Goal: Task Accomplishment & Management: Manage account settings

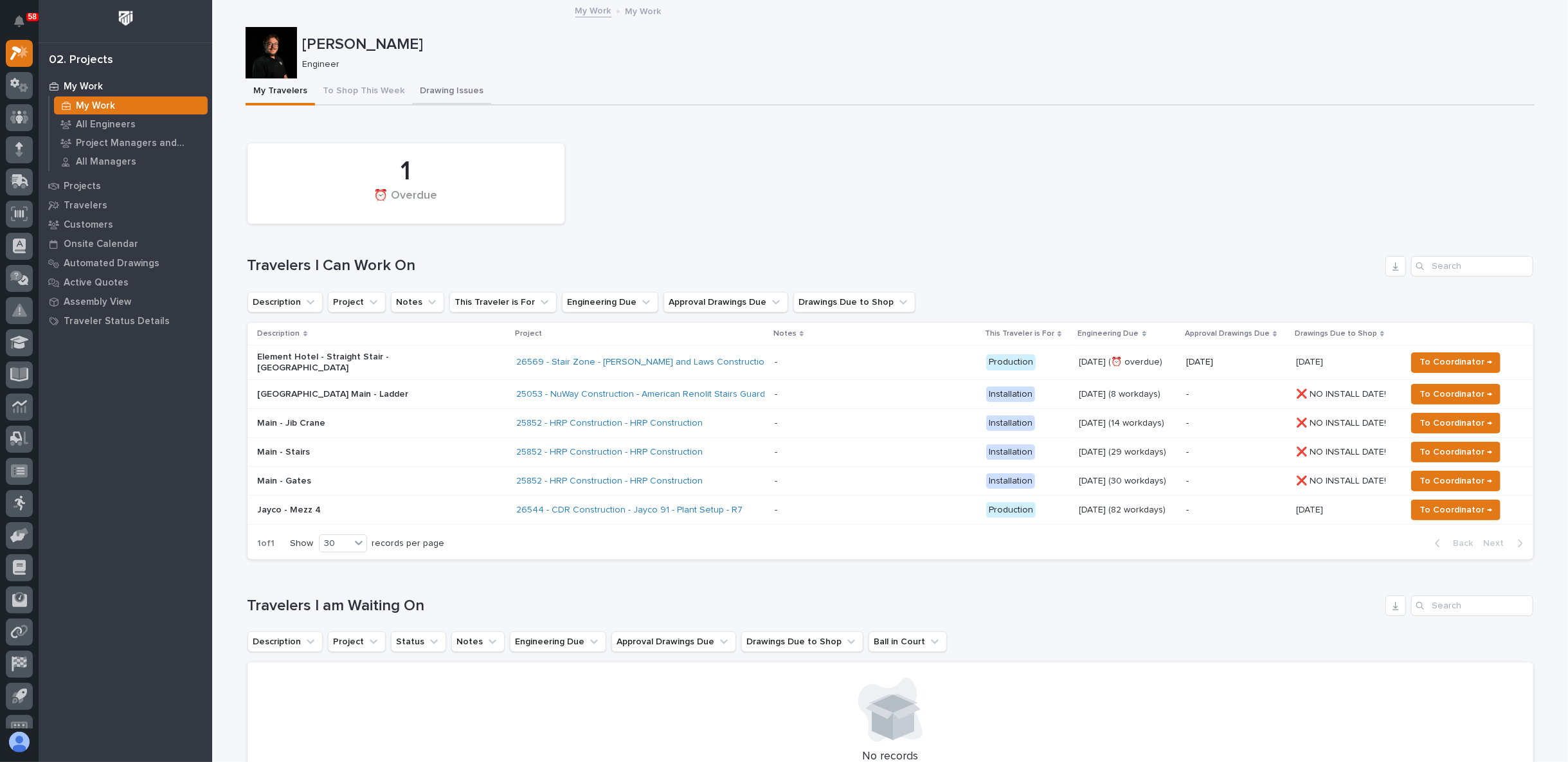
click at [452, 89] on button "Drawing Issues" at bounding box center [451, 92] width 79 height 27
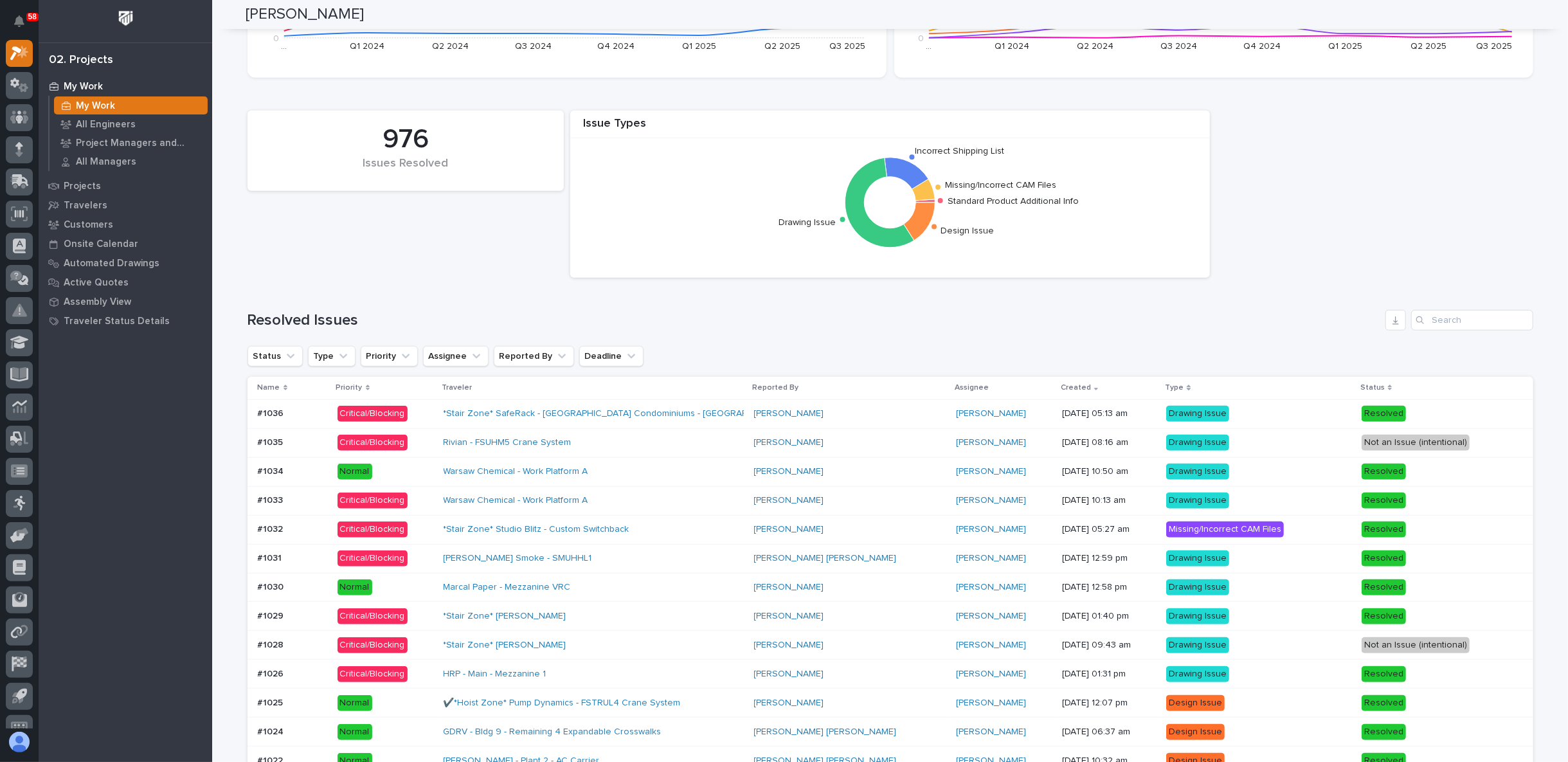
scroll to position [714, 0]
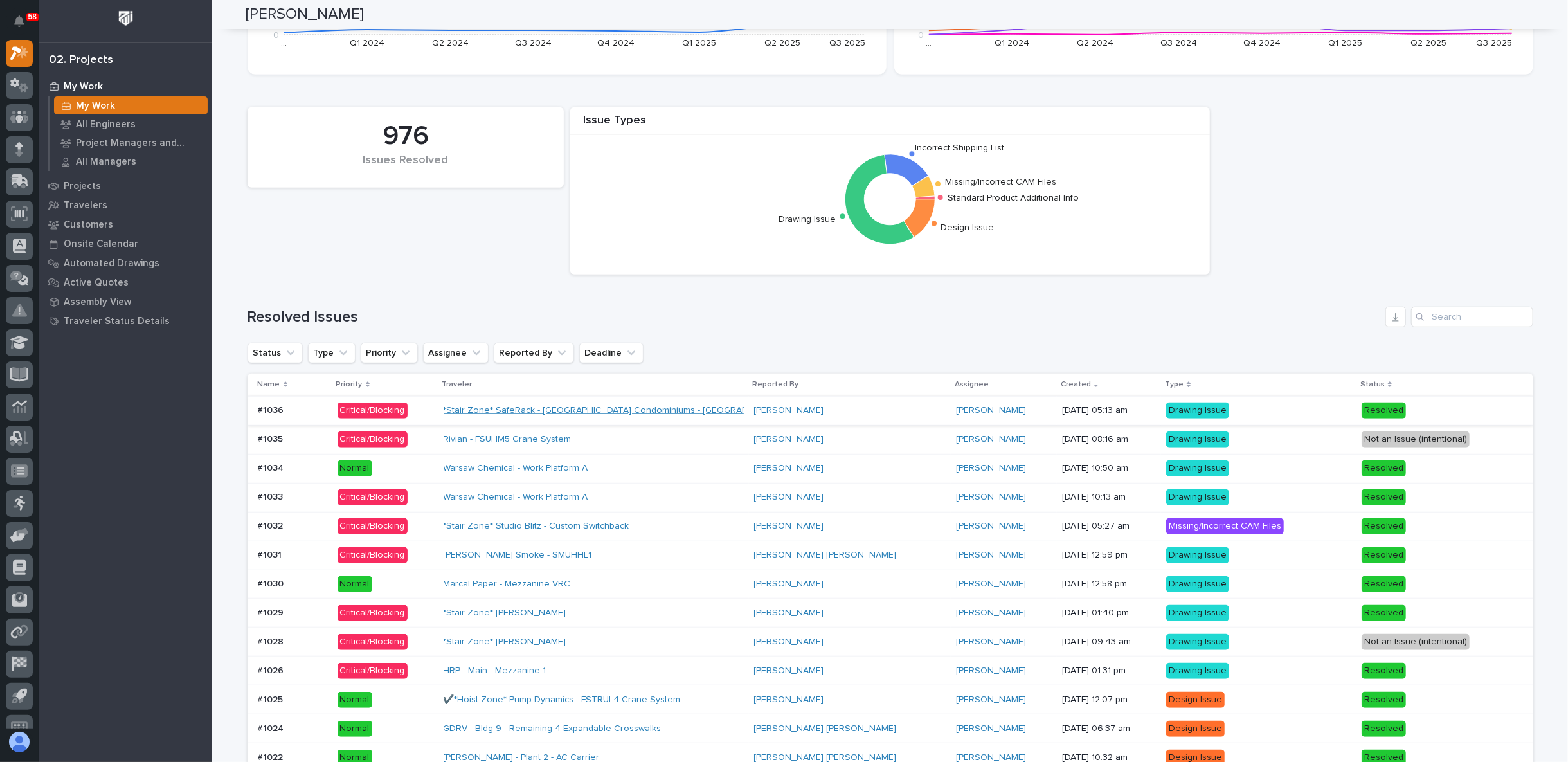
click at [676, 405] on link "*Stair Zone* SafeRack - Royal Shores Condominiums - Stair Tower" at bounding box center [617, 411] width 348 height 11
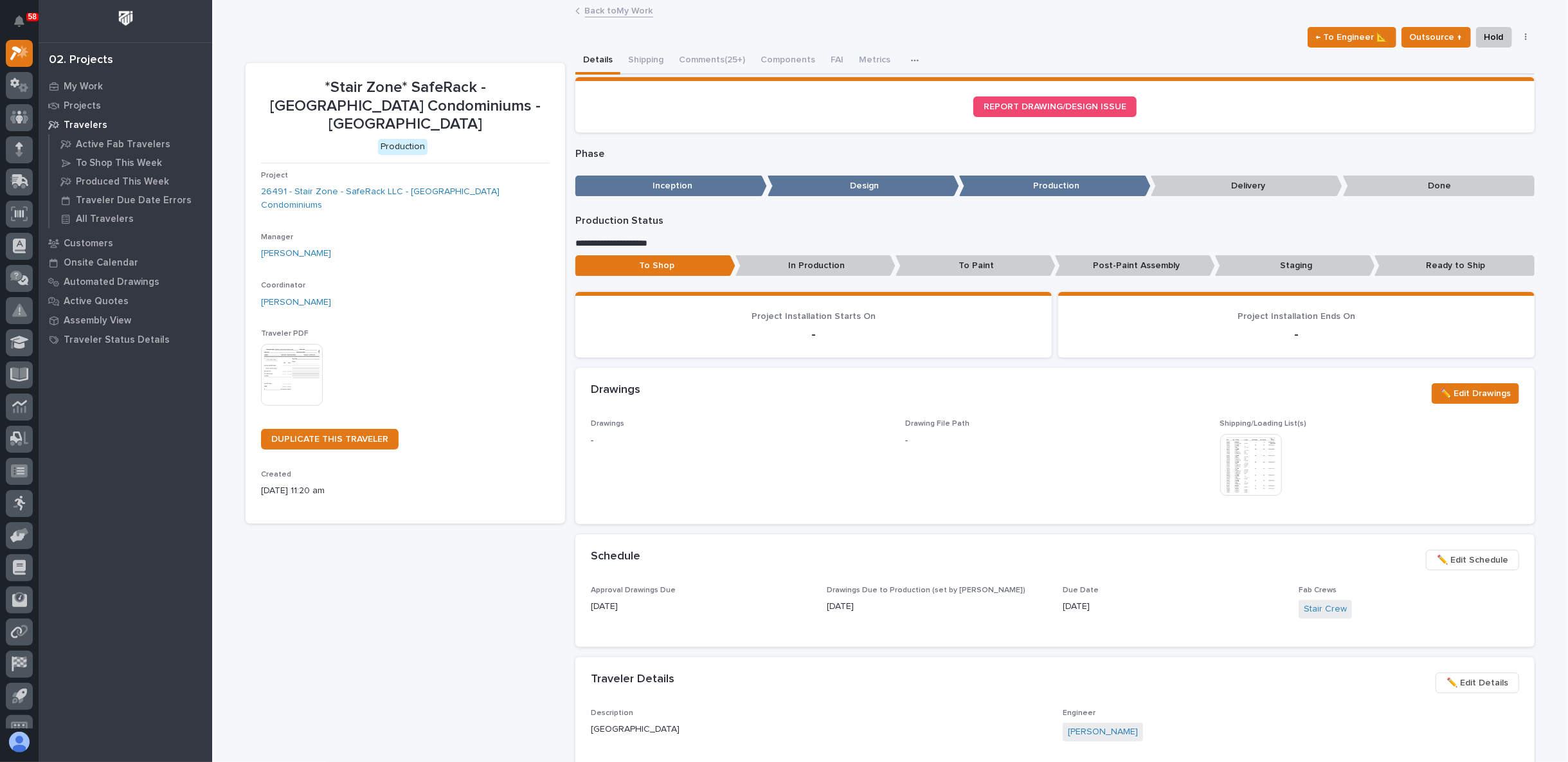
click at [585, 11] on link "Back to My Work" at bounding box center [619, 10] width 68 height 15
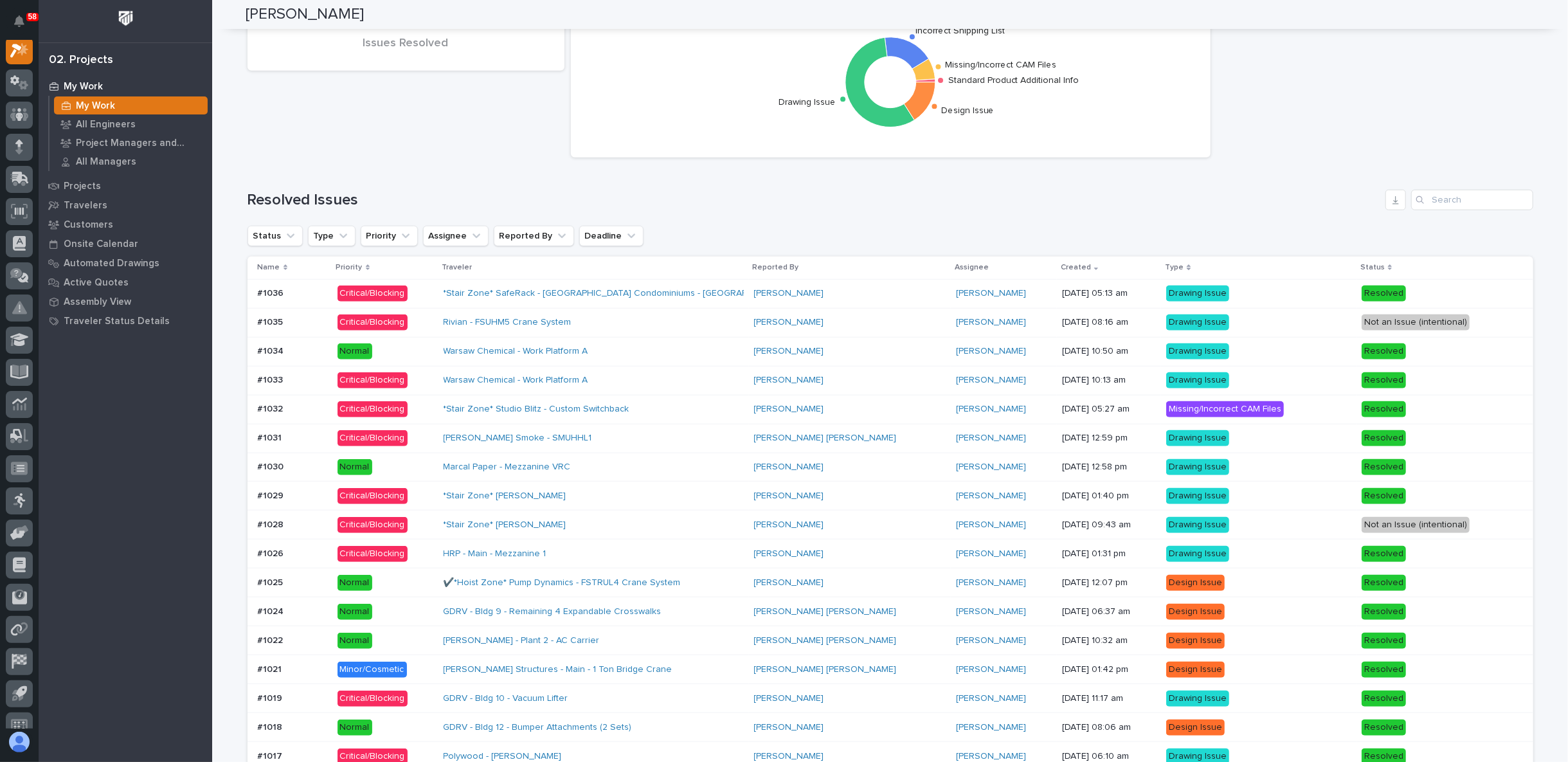
scroll to position [833, 0]
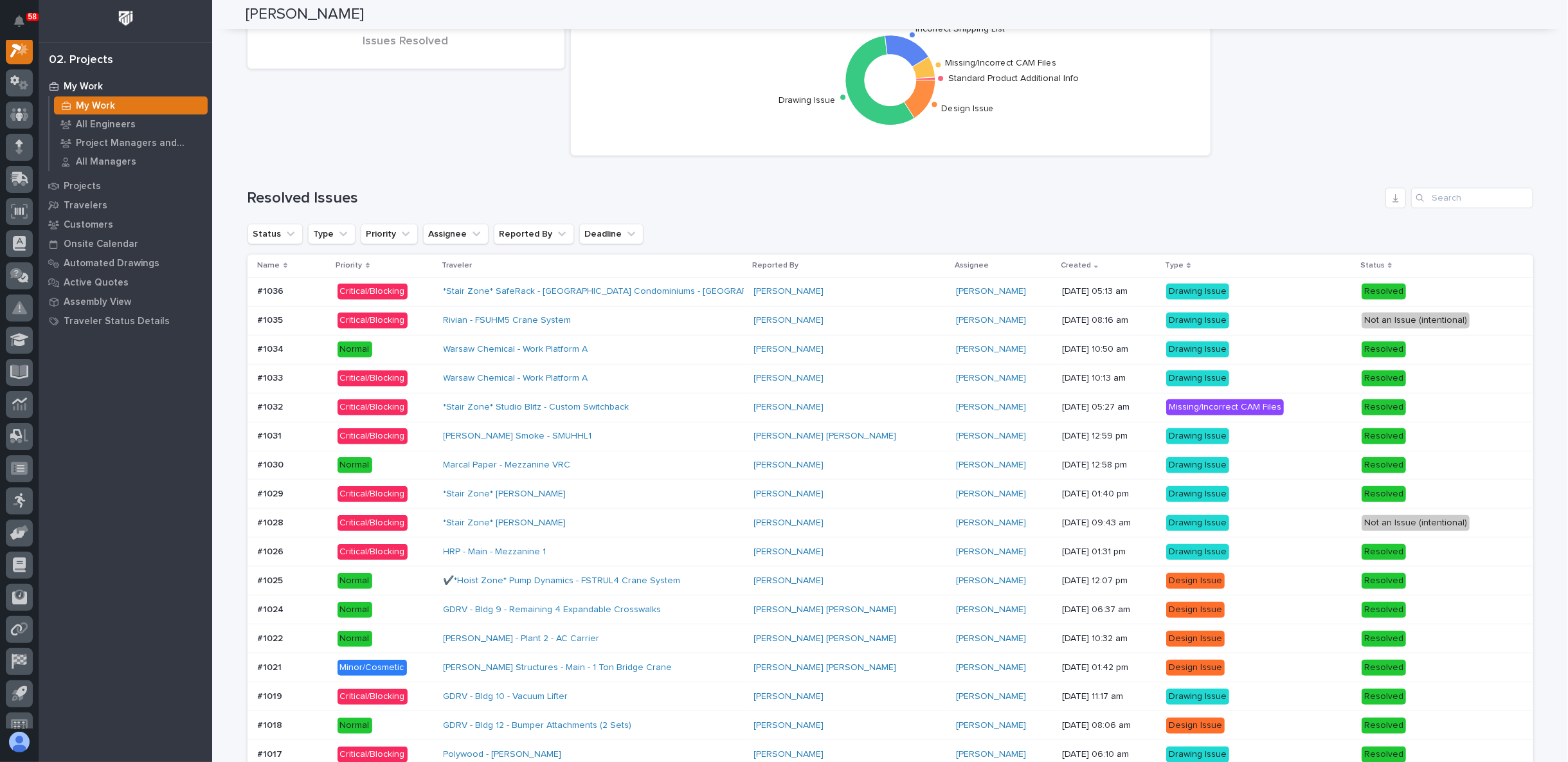
click at [744, 282] on div "*Stair Zone* SafeRack - Royal Shores Condominiums - Stair Tower" at bounding box center [593, 292] width 300 height 21
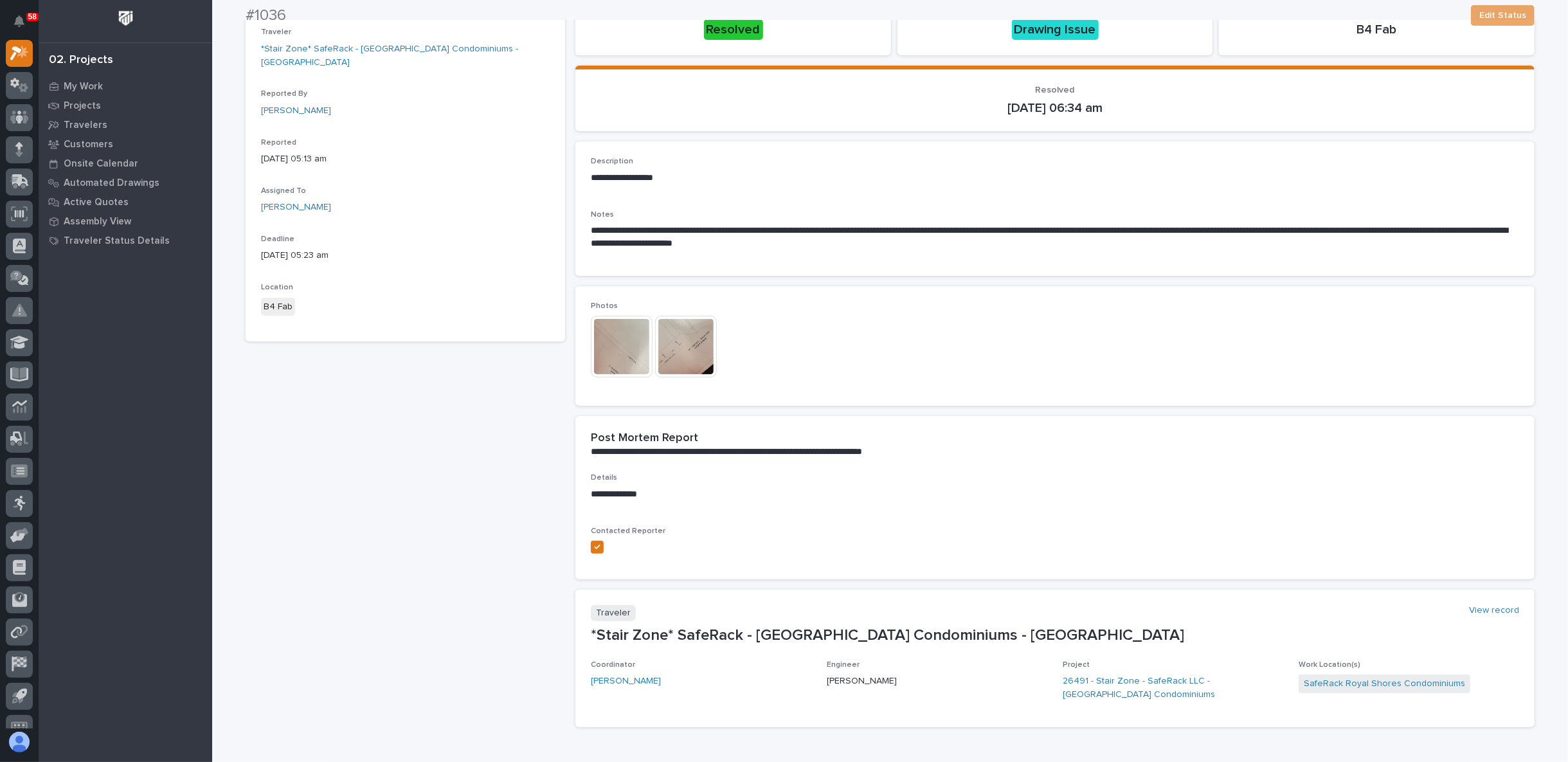
scroll to position [119, 0]
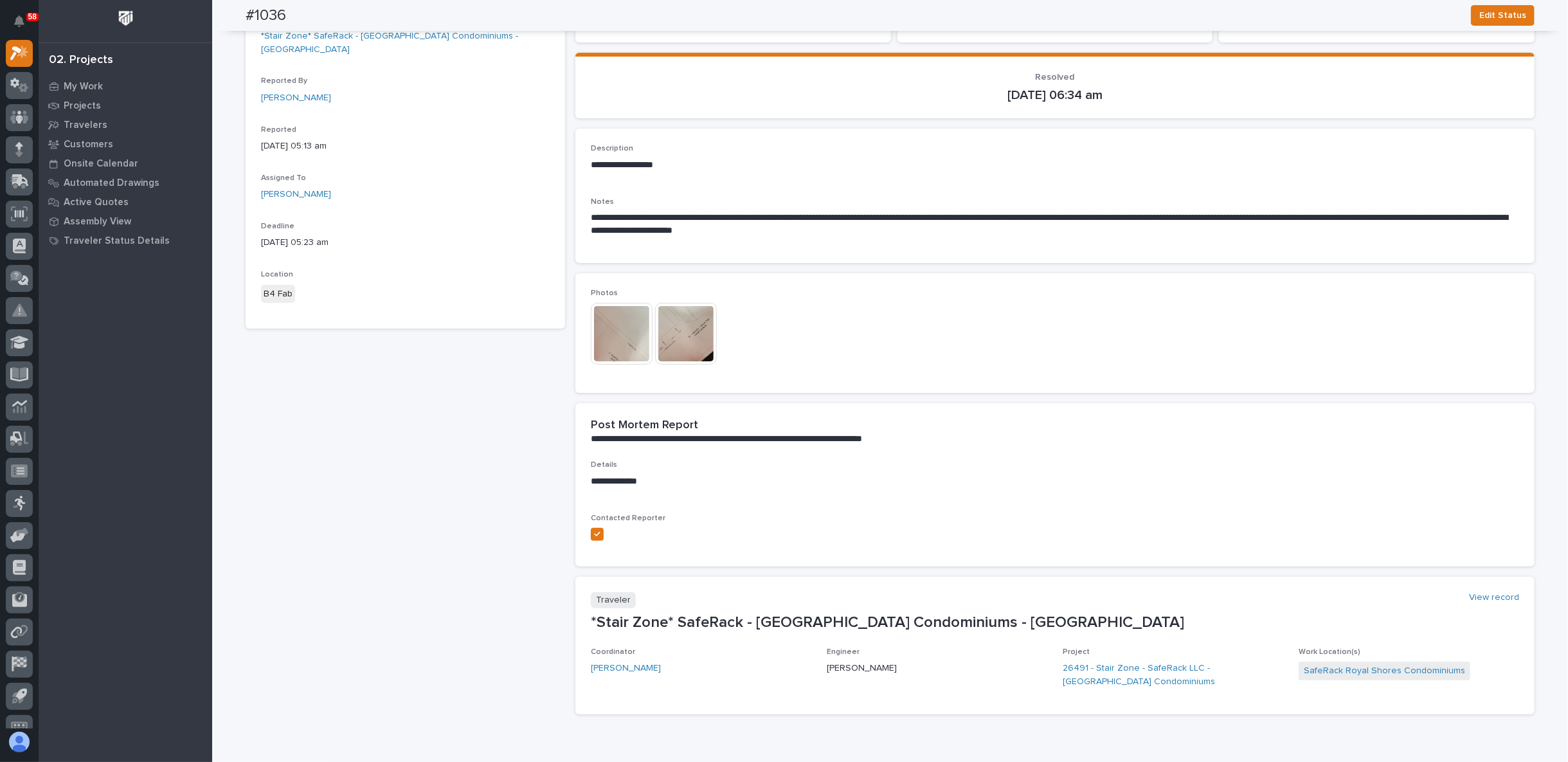
click at [622, 339] on img at bounding box center [621, 333] width 61 height 61
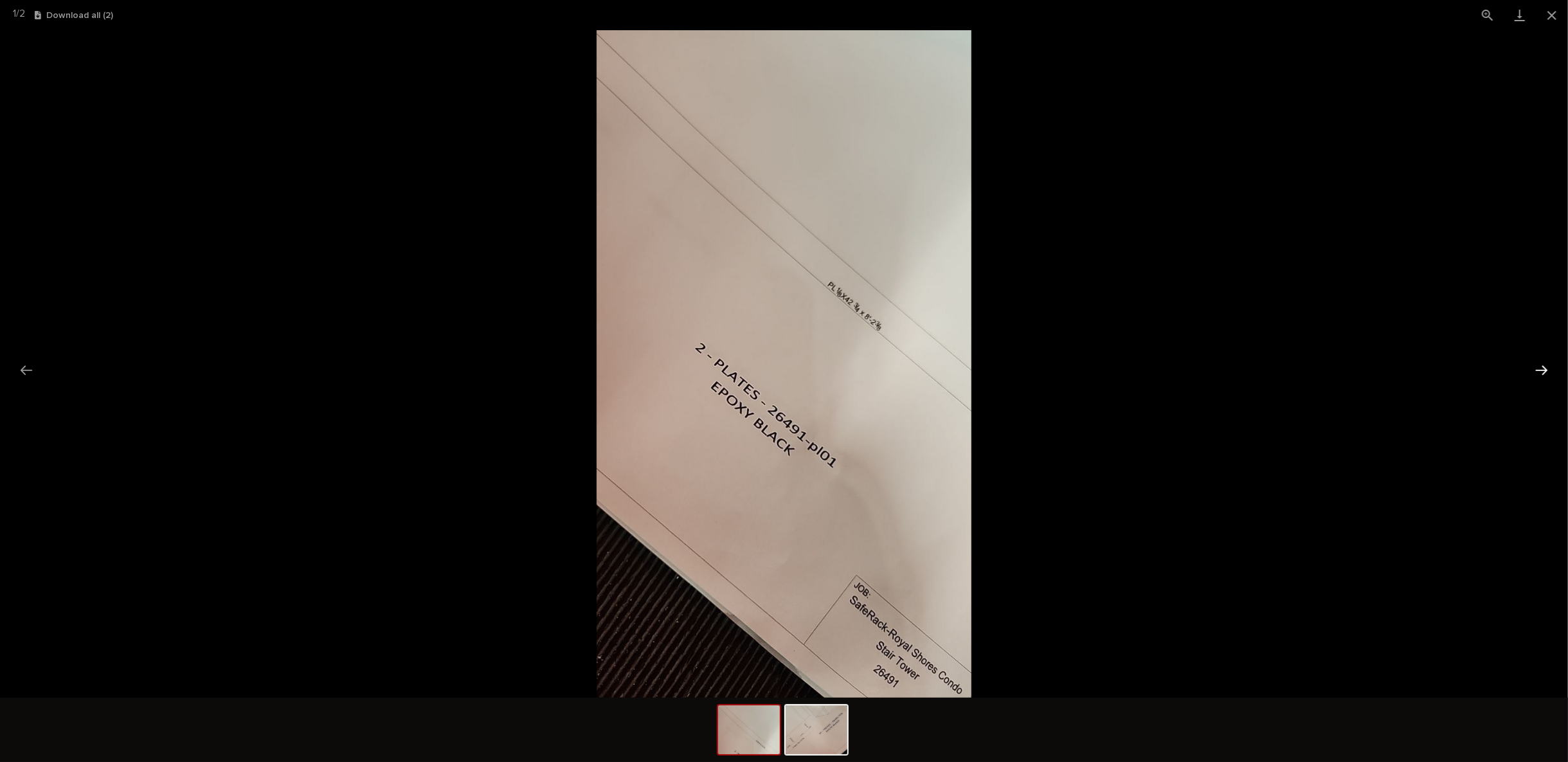
click at [1535, 367] on button "Next slide" at bounding box center [1541, 370] width 27 height 25
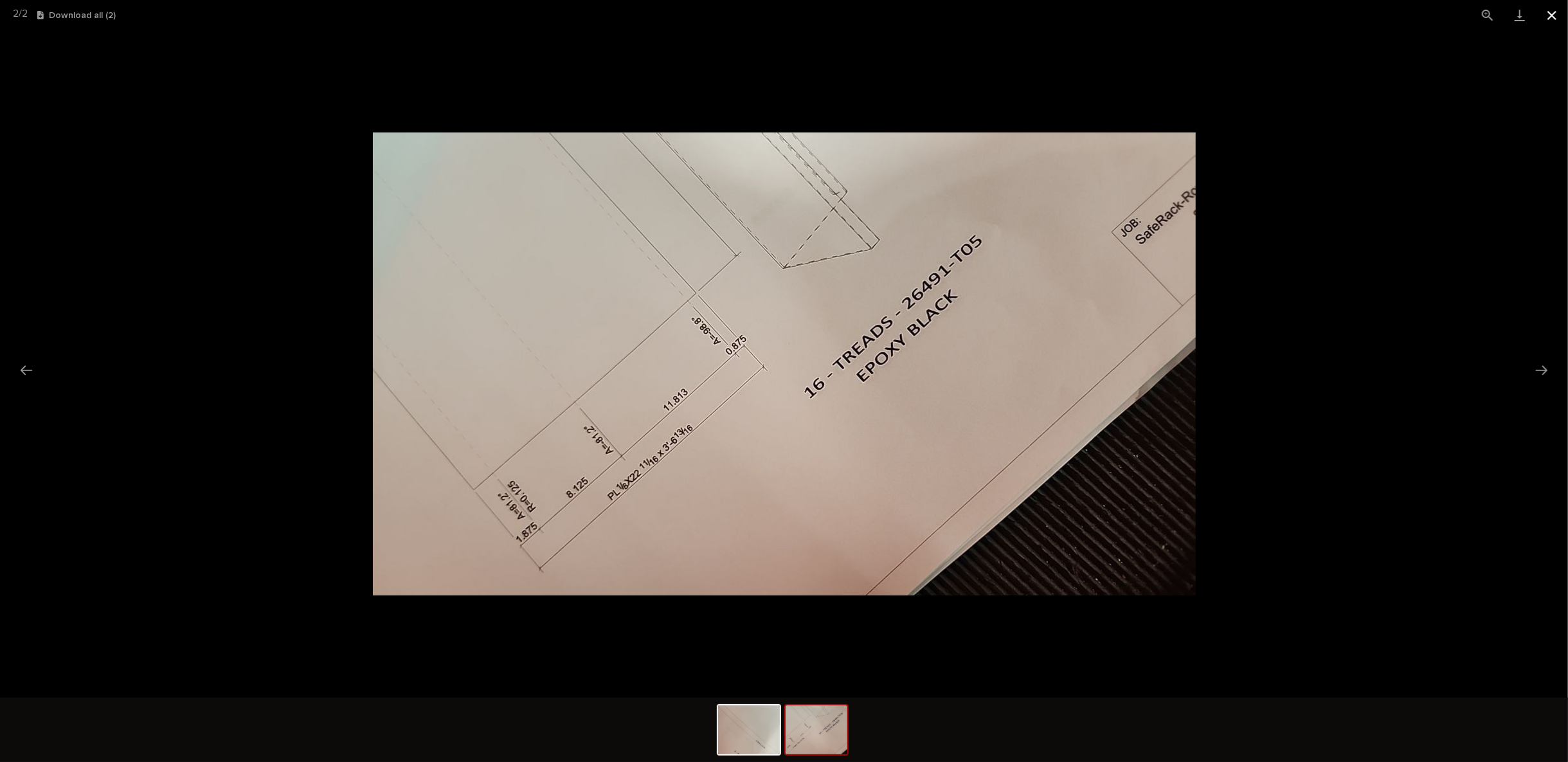
click at [1549, 16] on button "Close gallery" at bounding box center [1551, 15] width 32 height 30
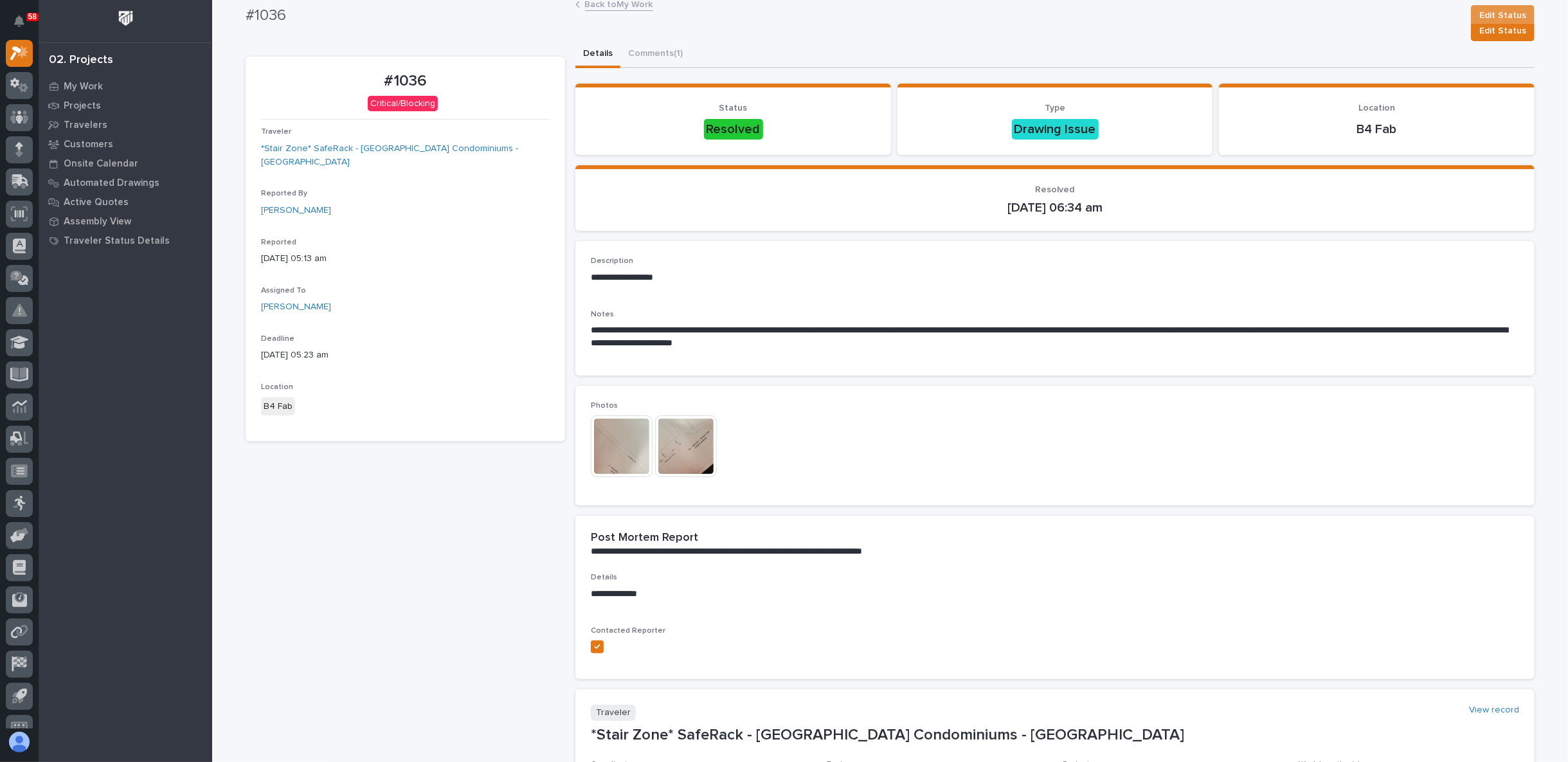
scroll to position [0, 0]
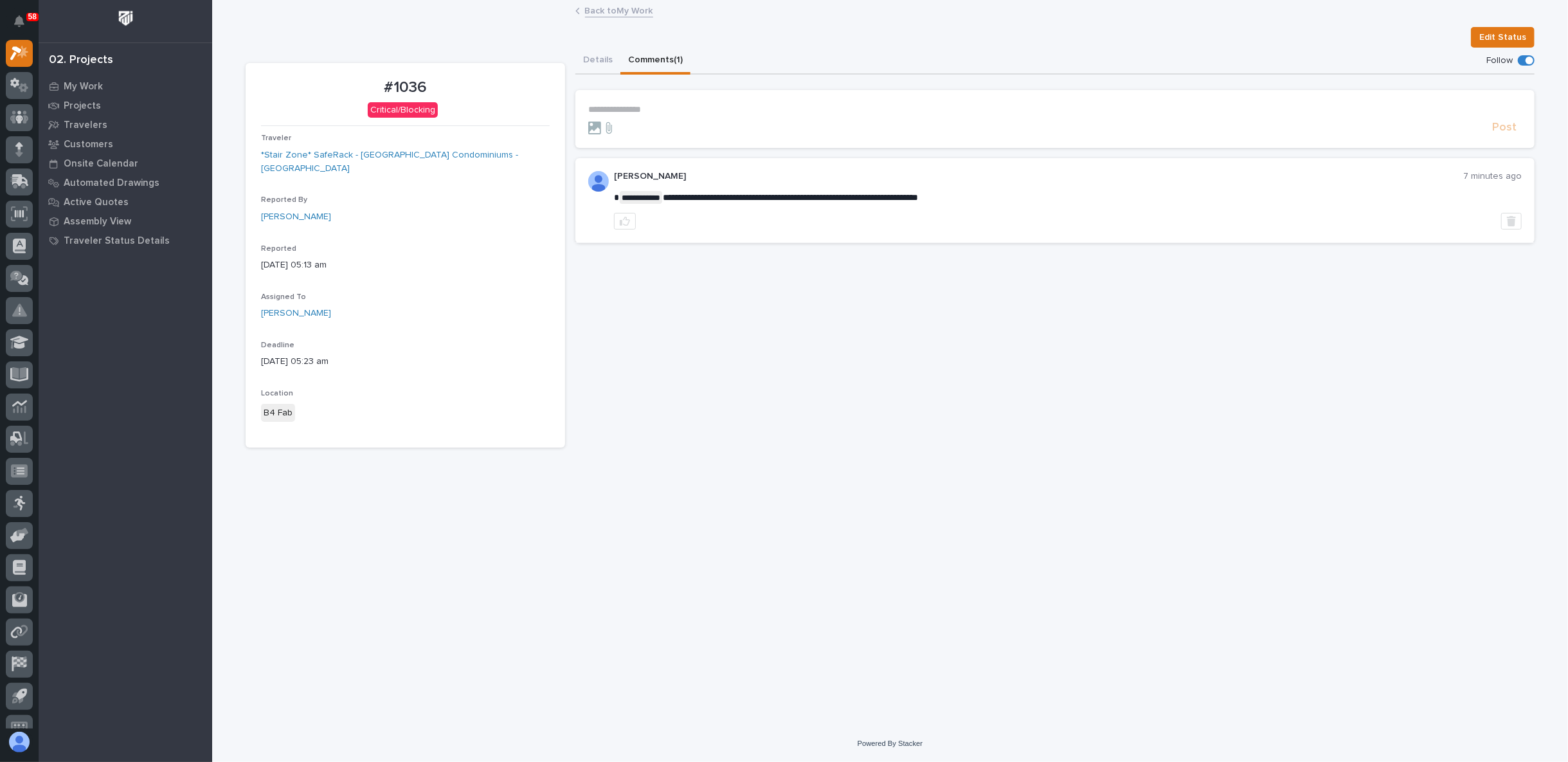
click at [664, 54] on button "Comments (1)" at bounding box center [655, 61] width 70 height 27
click at [640, 111] on p "**********" at bounding box center [1054, 109] width 933 height 11
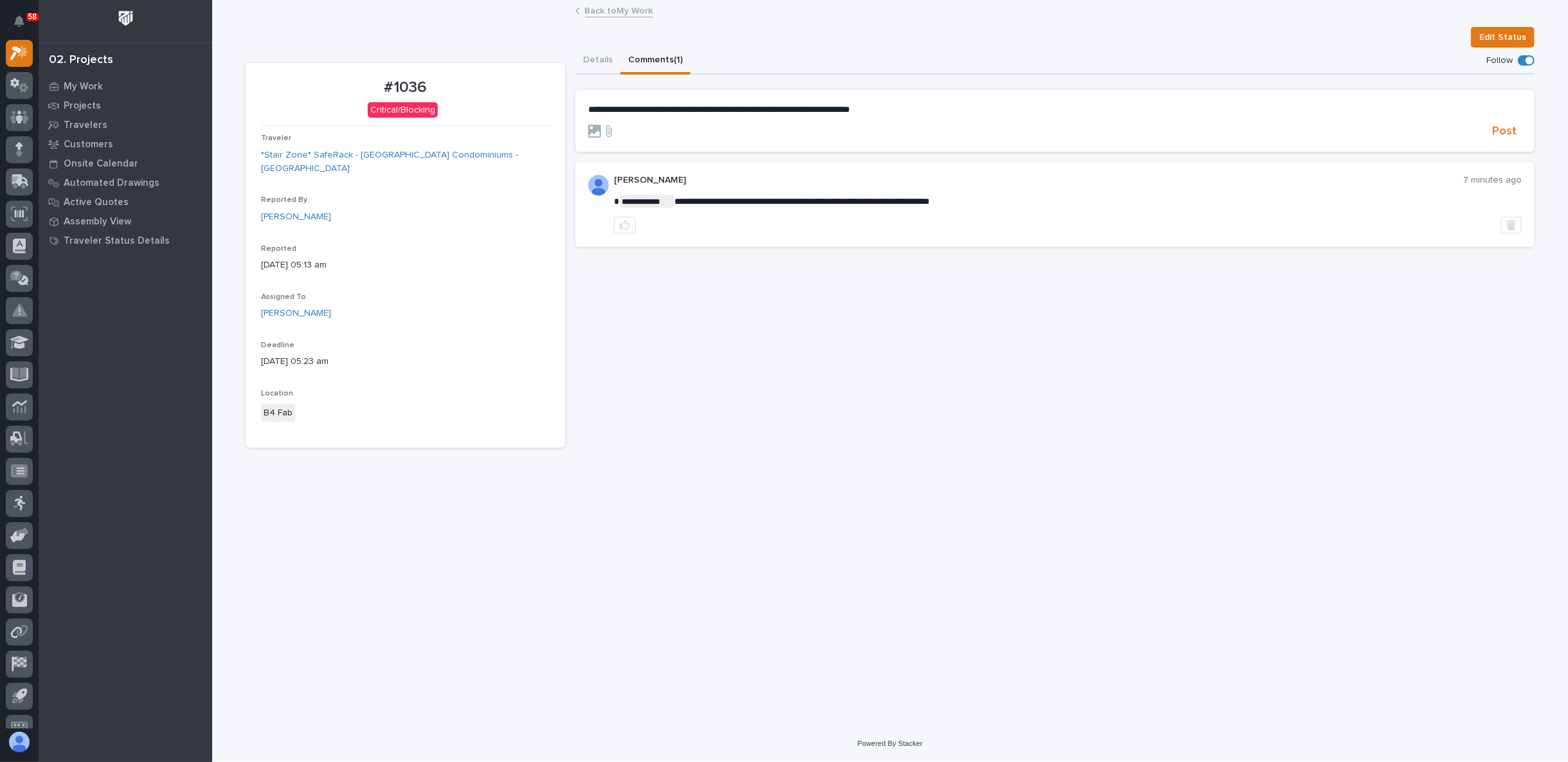
click at [762, 108] on span "**********" at bounding box center [718, 109] width 261 height 9
click at [942, 109] on p "**********" at bounding box center [1054, 109] width 933 height 11
click at [1023, 108] on span "**********" at bounding box center [805, 109] width 435 height 9
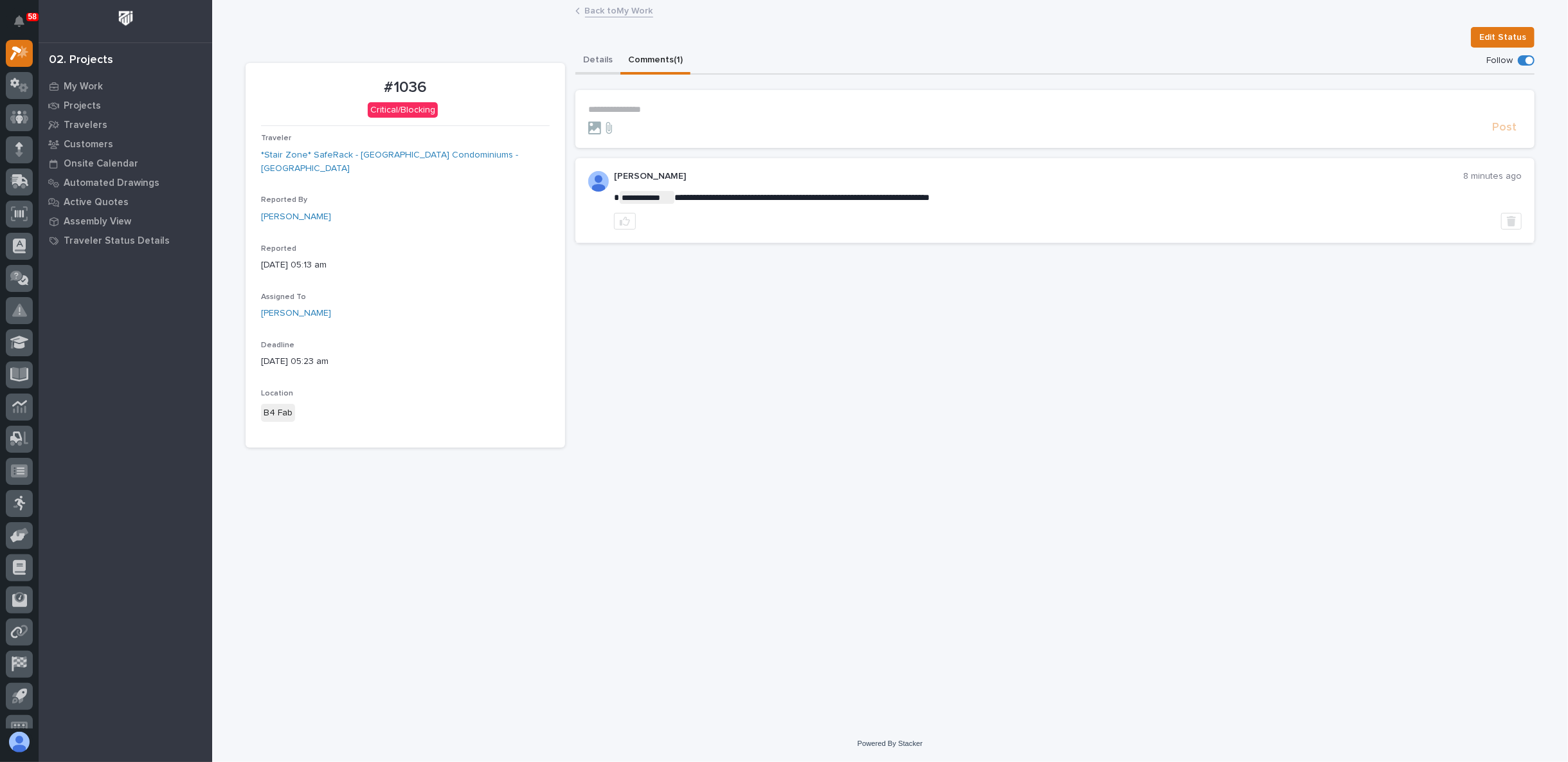
click at [606, 56] on button "Details" at bounding box center [597, 61] width 45 height 27
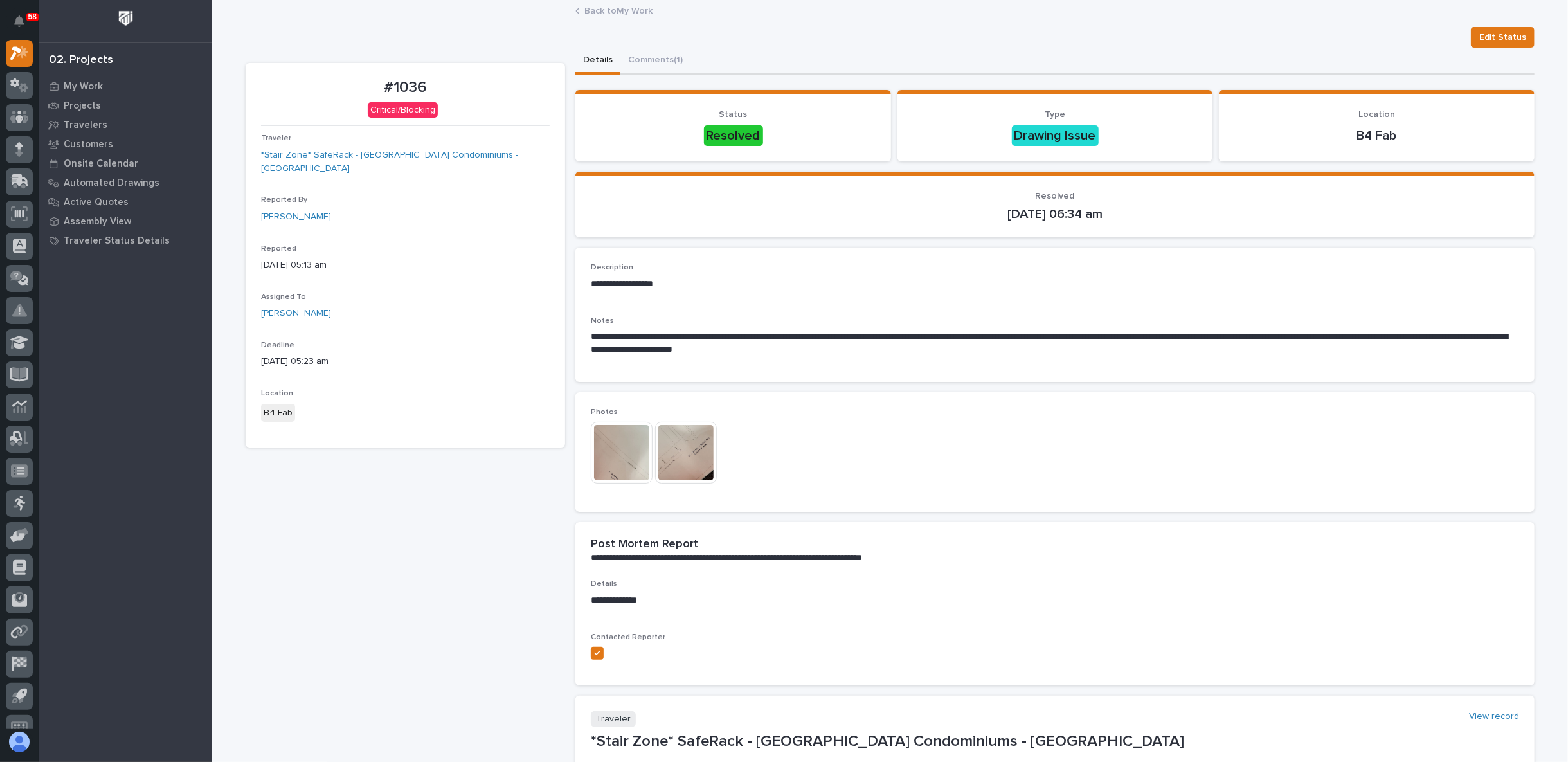
click at [614, 2] on link "Back to My Work" at bounding box center [619, 10] width 68 height 15
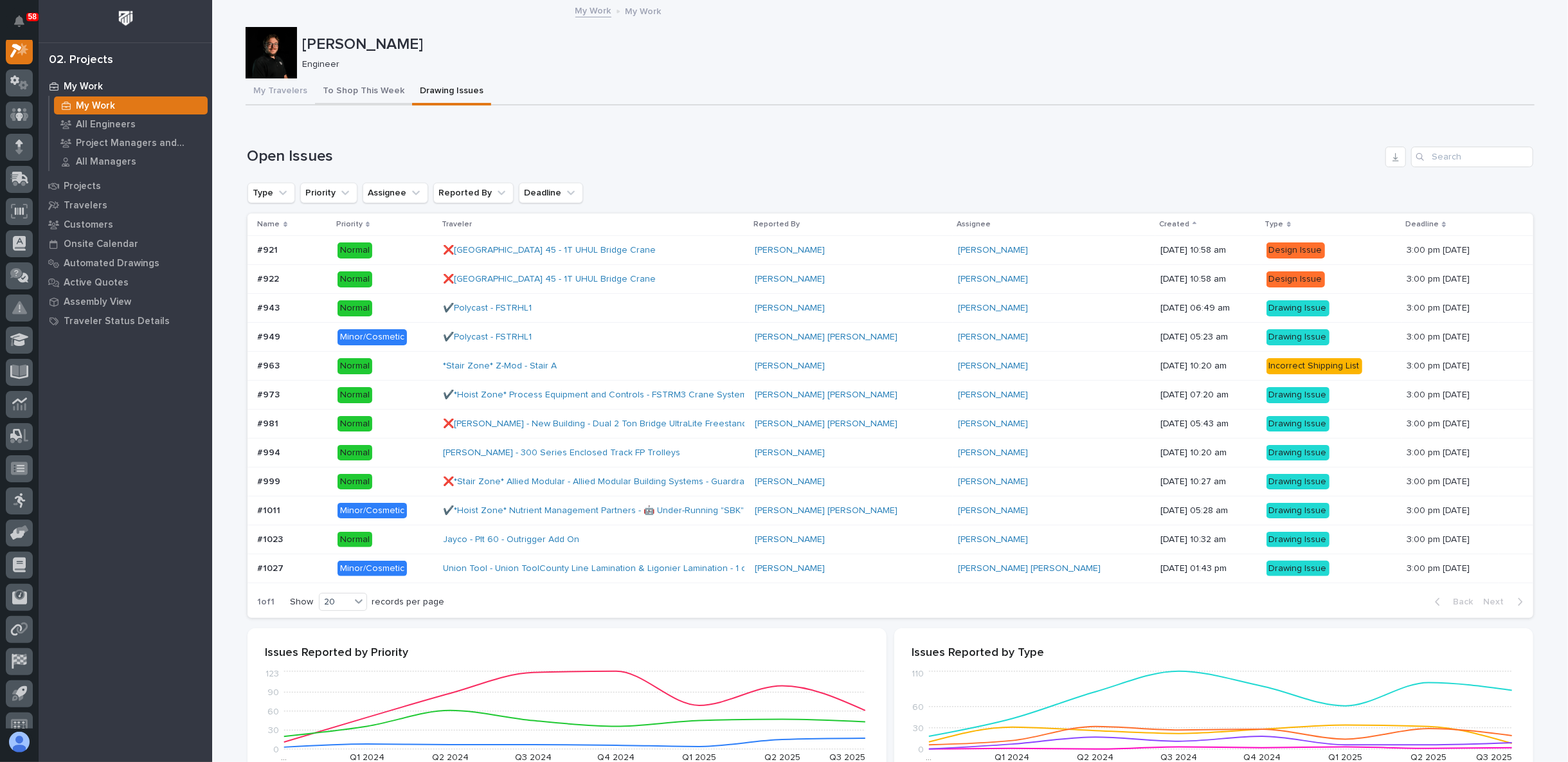
click at [345, 83] on button "To Shop This Week" at bounding box center [364, 92] width 97 height 27
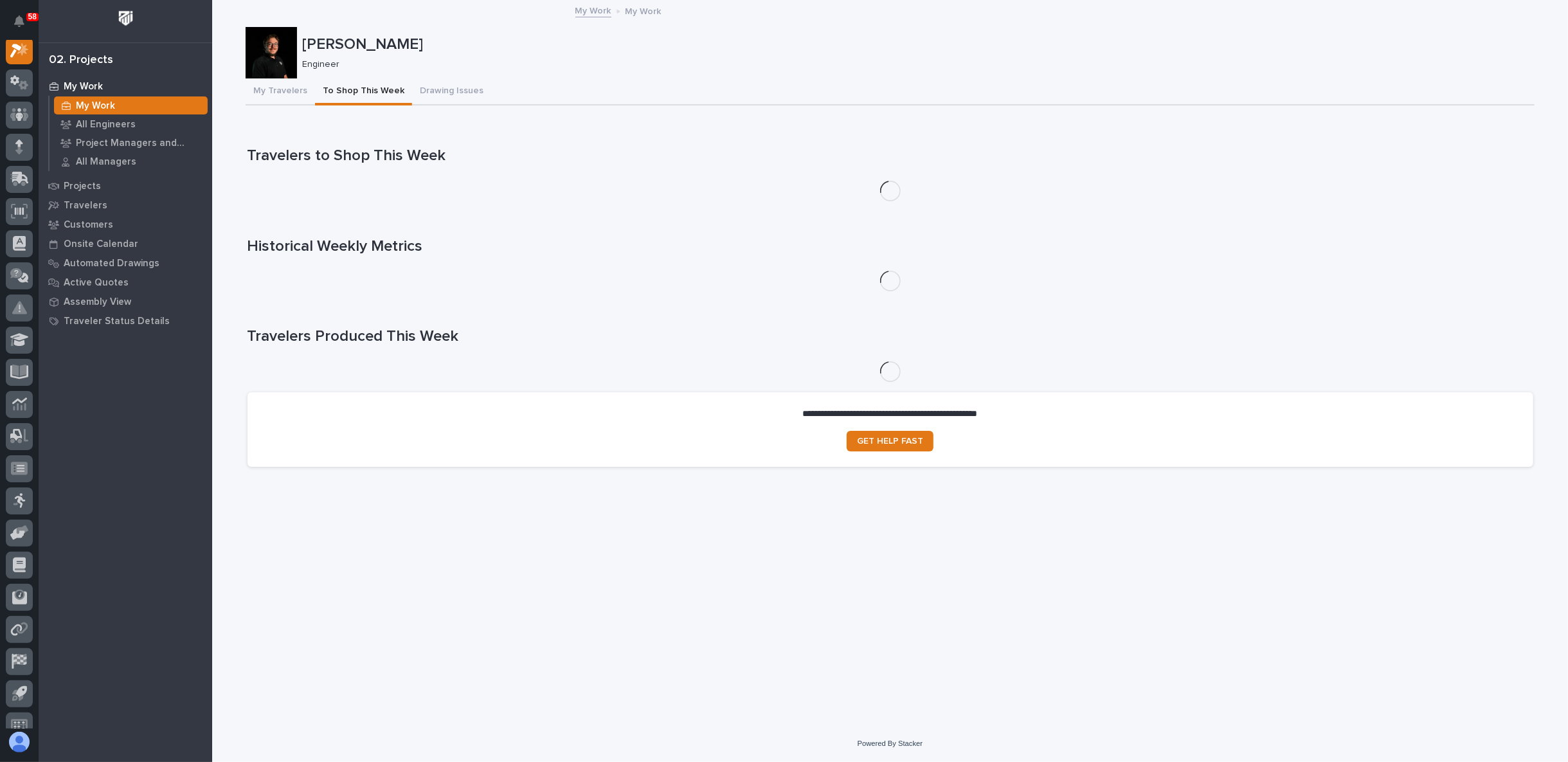
scroll to position [32, 0]
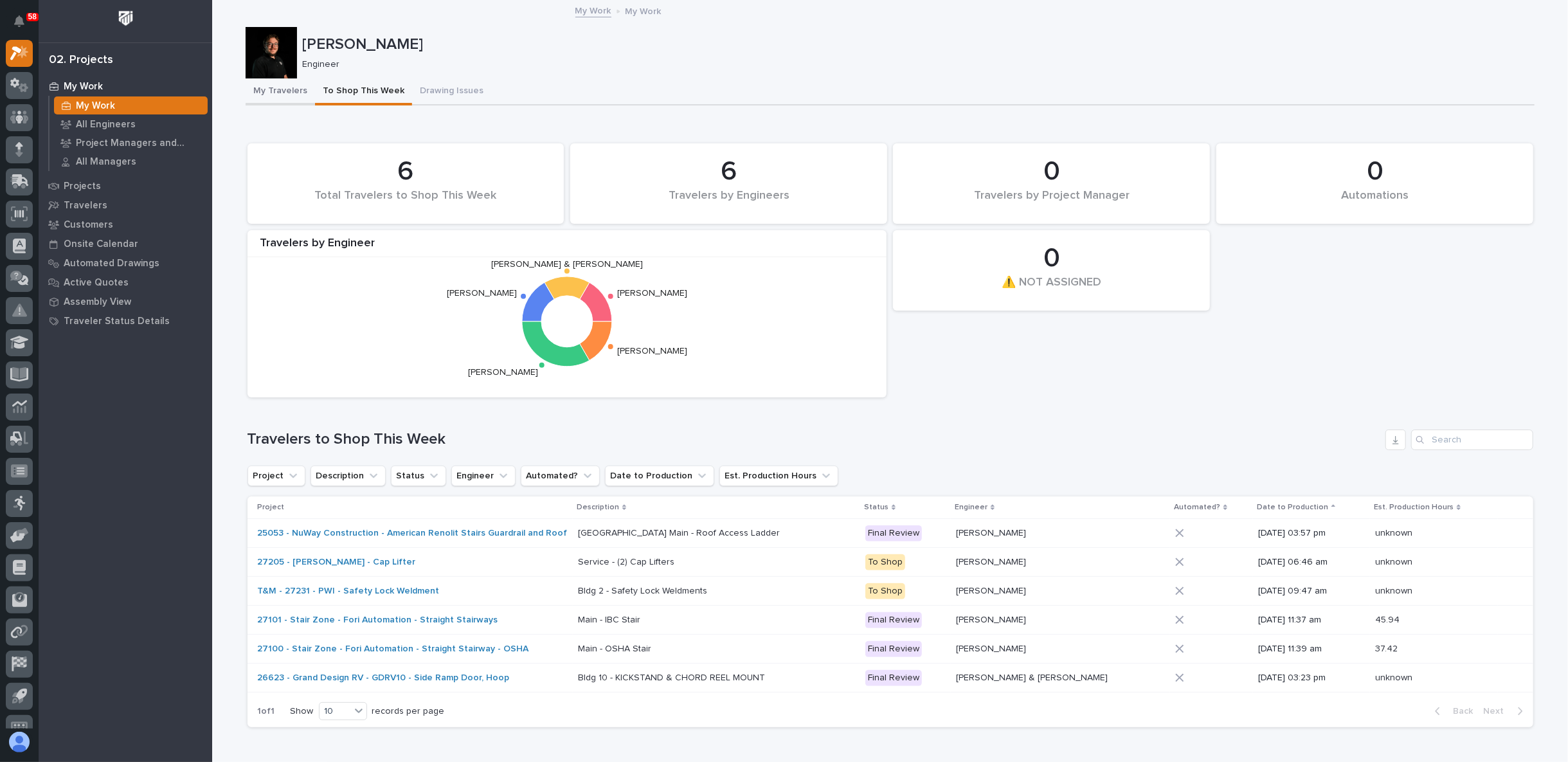
click at [268, 83] on button "My Travelers" at bounding box center [280, 92] width 70 height 27
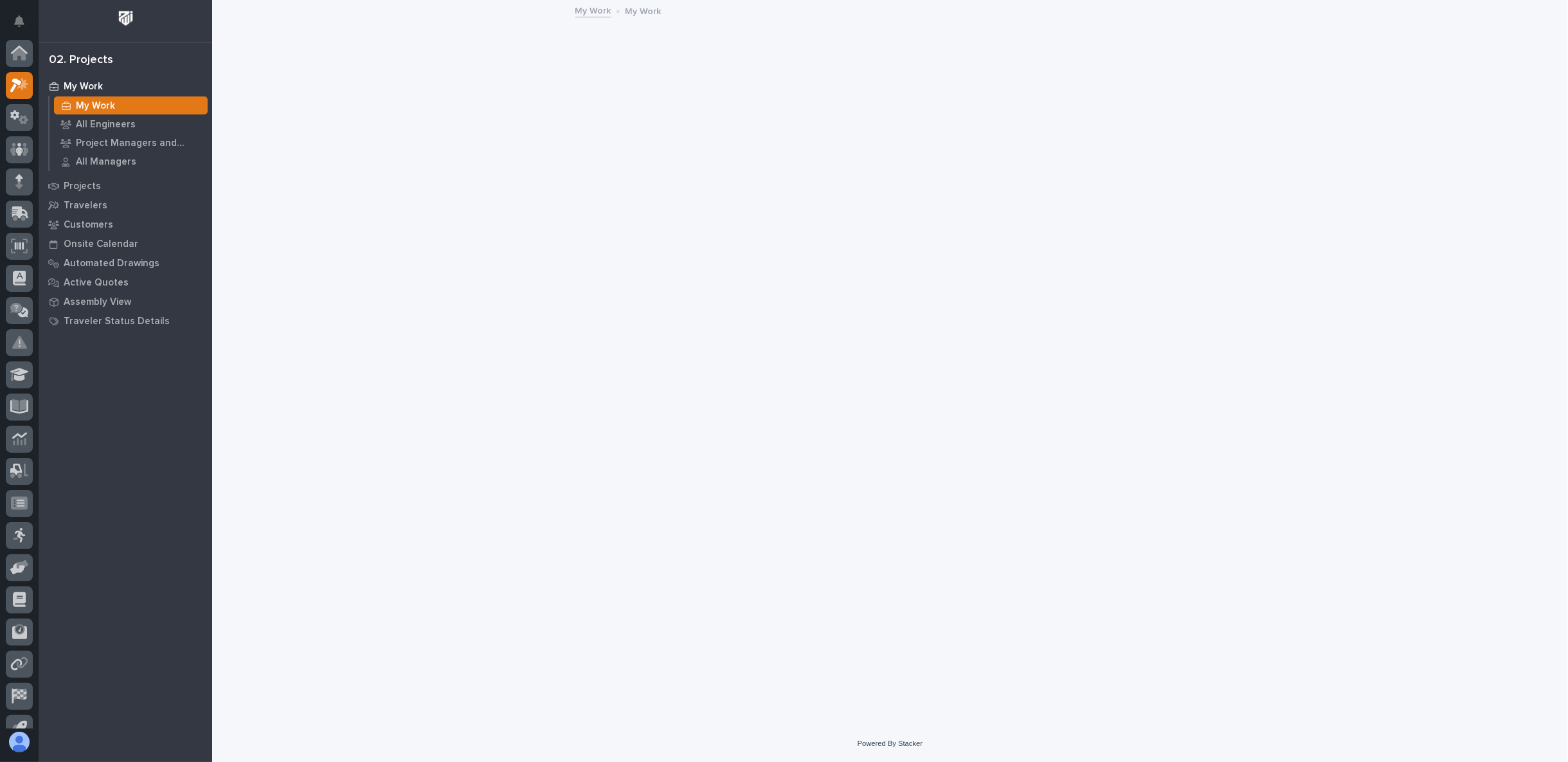
scroll to position [32, 0]
